Goal: Task Accomplishment & Management: Manage account settings

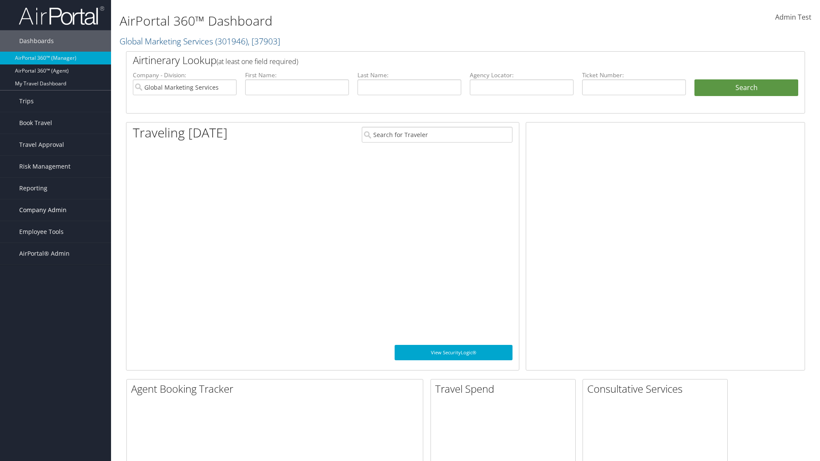
click at [55, 210] on span "Company Admin" at bounding box center [42, 209] width 47 height 21
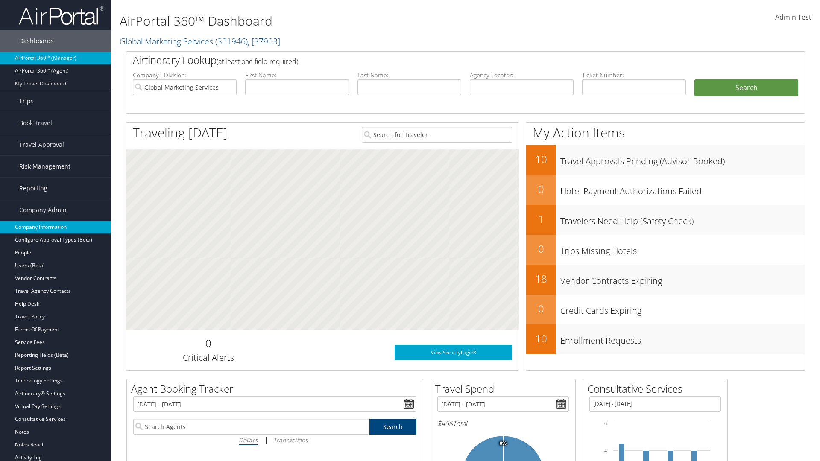
click at [55, 227] on link "Company Information" at bounding box center [55, 227] width 111 height 13
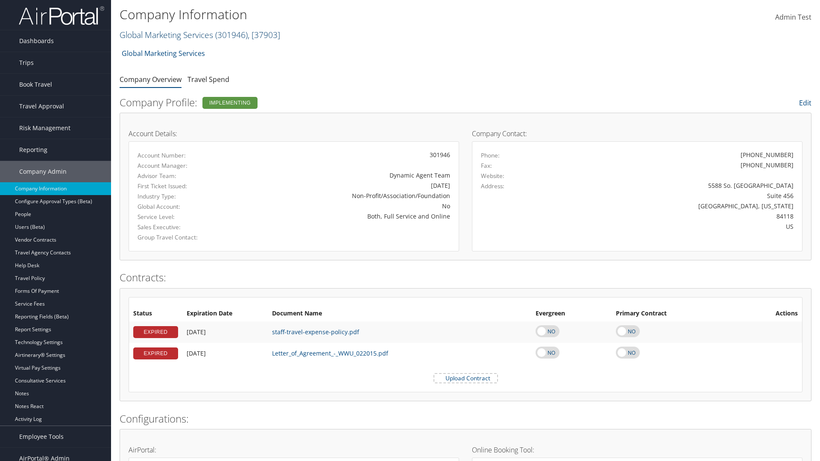
click at [165, 35] on link "Global Marketing Services ( 301946 ) , [ 37903 ]" at bounding box center [200, 35] width 161 height 12
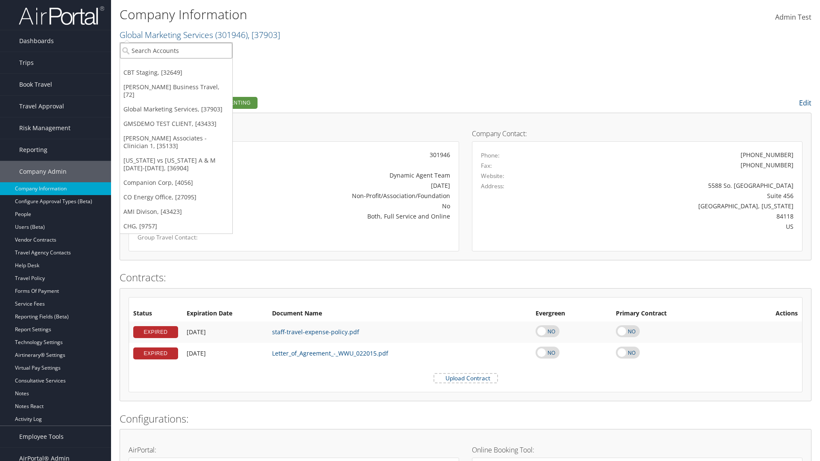
click at [176, 50] on input "search" at bounding box center [176, 51] width 112 height 16
type input "CBTSTG"
click at [176, 66] on div "CBT Staging (CBTSTG), [32649]" at bounding box center [176, 66] width 122 height 8
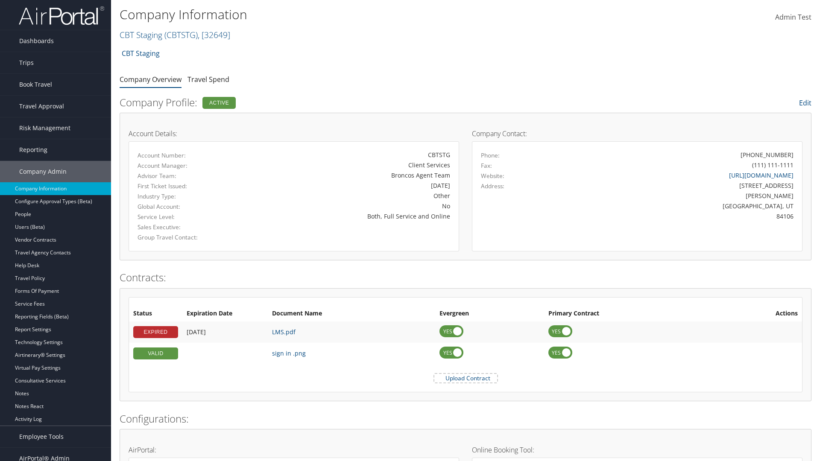
scroll to position [396, 0]
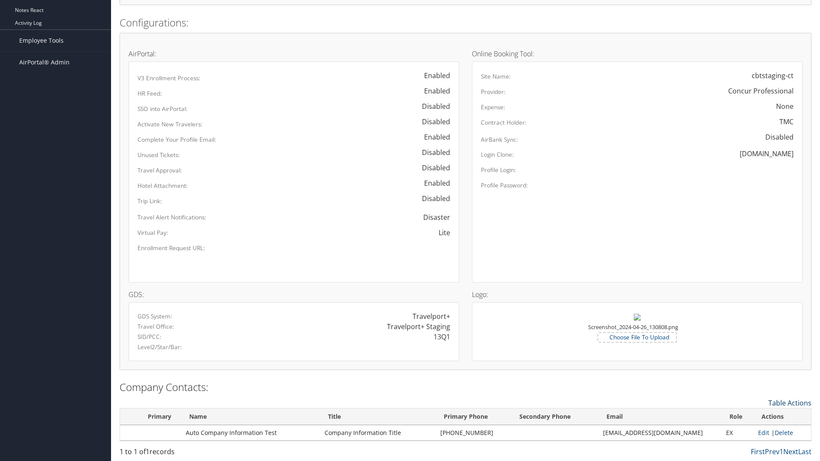
click at [789, 403] on link "Table Actions" at bounding box center [789, 402] width 43 height 9
click at [754, 416] on link "New Contact" at bounding box center [754, 416] width 112 height 15
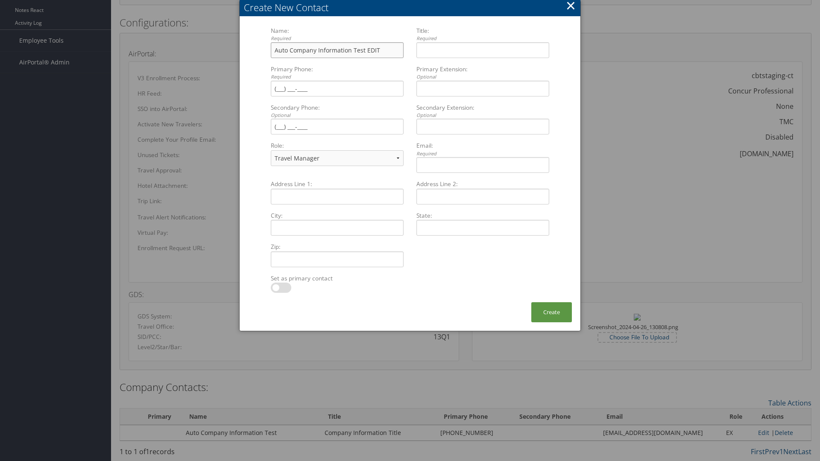
type input "Auto Company Information Test EDIT"
type input "Company Information Title EDIT"
type input "[PHONE_NUMBER]"
select select "EX"
type input "[PHONE_NUMBER]"
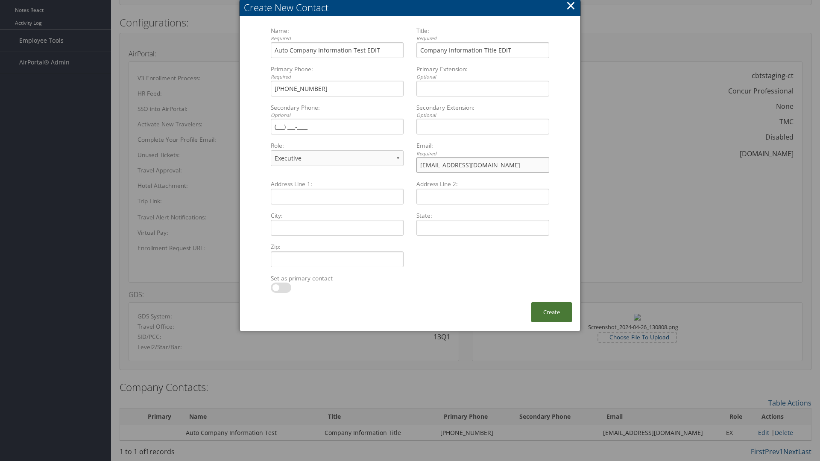
type input "[EMAIL_ADDRESS][DOMAIN_NAME]"
click at [551, 312] on button "Create" at bounding box center [551, 312] width 41 height 20
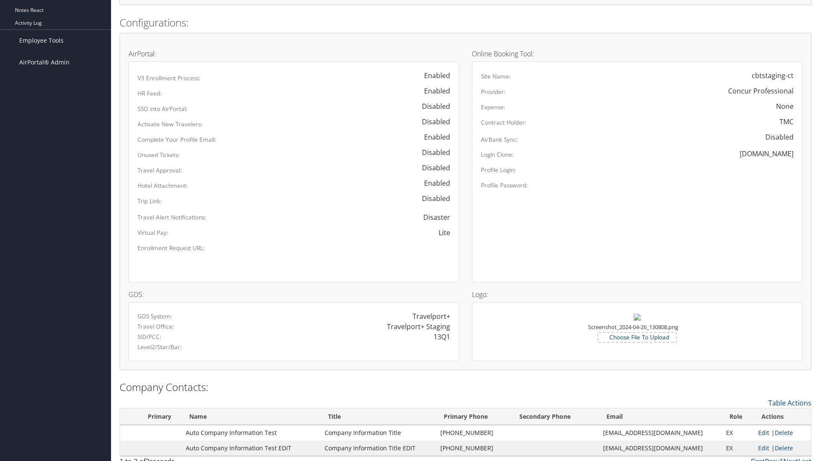
click at [759, 432] on link "Edit" at bounding box center [763, 433] width 11 height 8
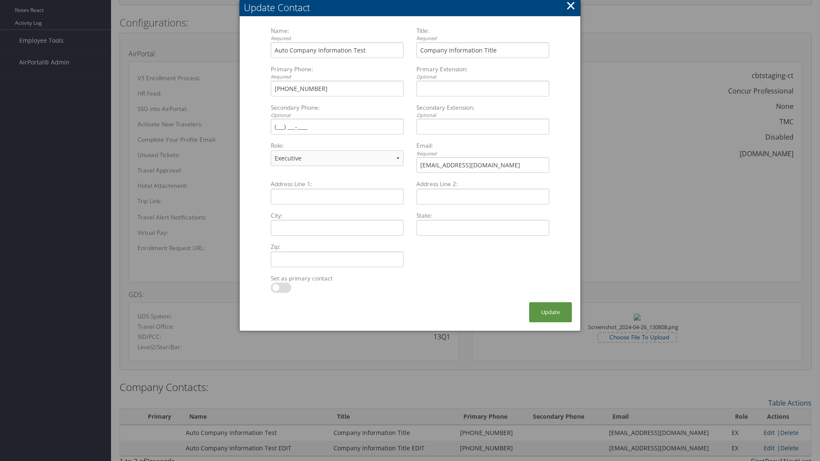
select select "FA"
click at [550, 312] on button "Update" at bounding box center [550, 312] width 43 height 20
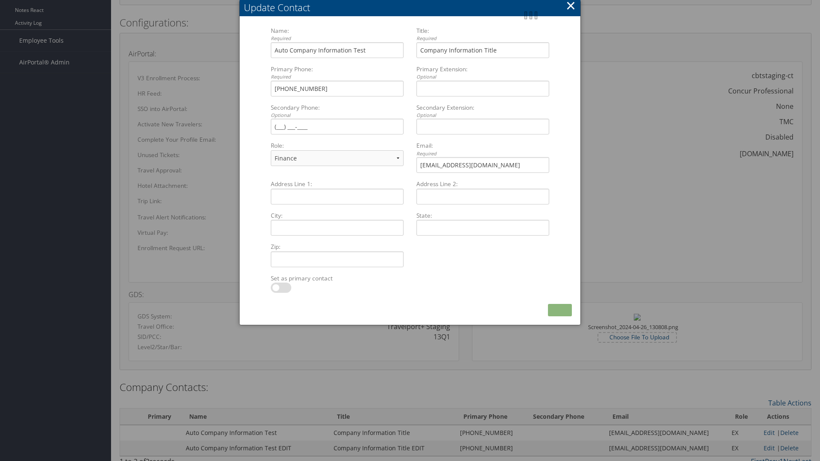
scroll to position [406, 0]
